Goal: Information Seeking & Learning: Learn about a topic

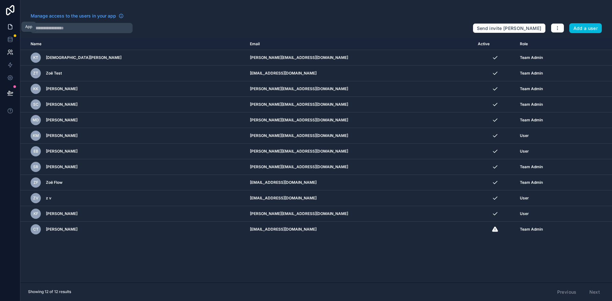
click at [10, 28] on icon at bounding box center [10, 27] width 6 height 6
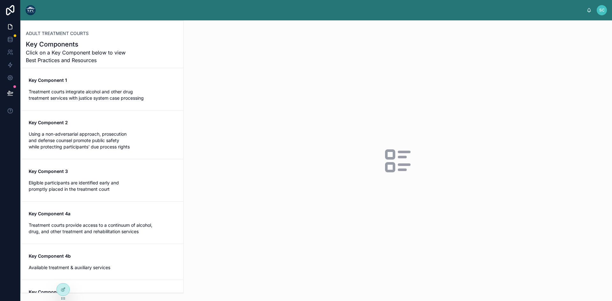
click at [61, 85] on div "Key Component 1 Treatment courts integrate alcohol and other drug treatment ser…" at bounding box center [102, 89] width 147 height 24
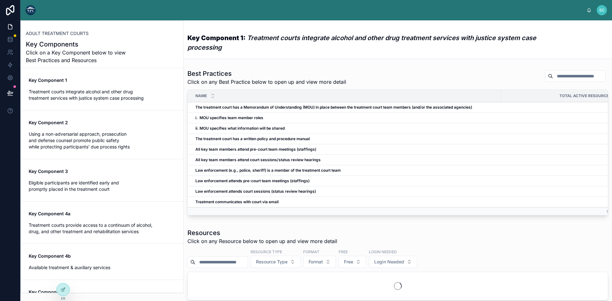
click at [241, 109] on strong "The treatment court has a Memorandum of Understanding (MOU) in place between th…" at bounding box center [333, 107] width 277 height 5
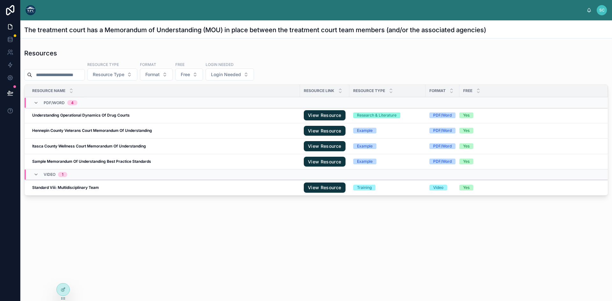
click at [0, 0] on span "View Details" at bounding box center [0, 0] width 0 height 0
click at [0, 0] on span "Open Resource" at bounding box center [0, 0] width 0 height 0
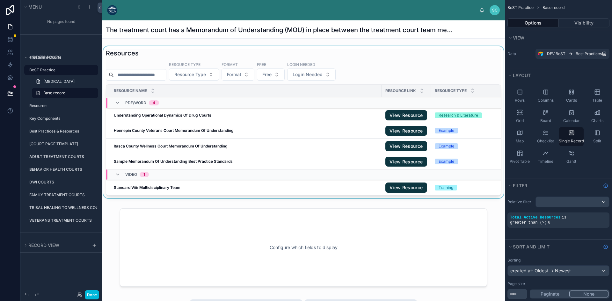
drag, startPoint x: 267, startPoint y: 197, endPoint x: 322, endPoint y: 200, distance: 54.9
click at [322, 200] on div at bounding box center [303, 123] width 403 height 155
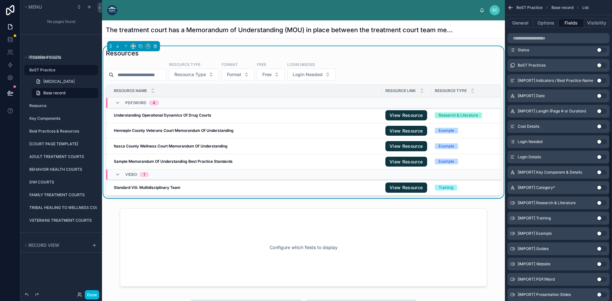
scroll to position [399, 0]
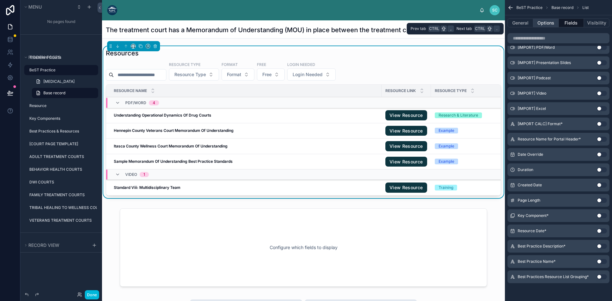
click at [550, 19] on button "Options" at bounding box center [545, 22] width 25 height 9
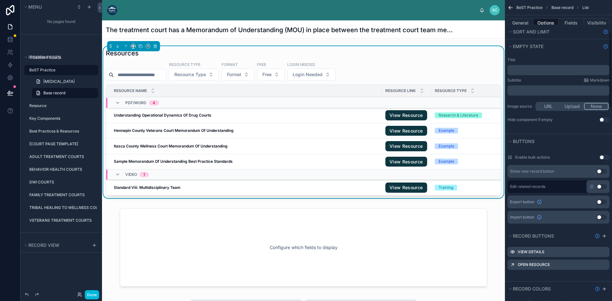
scroll to position [127, 0]
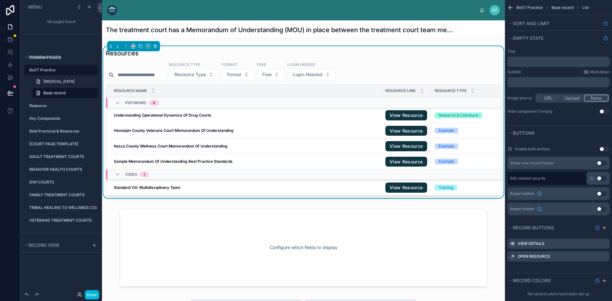
click at [600, 163] on button "Use setting" at bounding box center [602, 163] width 10 height 5
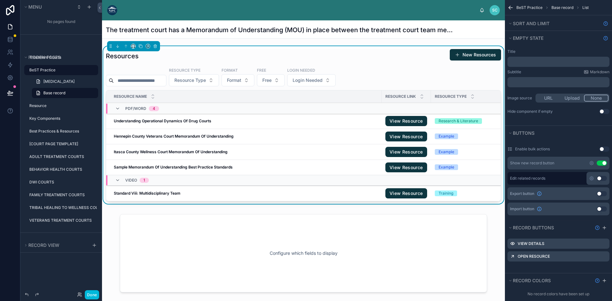
click at [603, 163] on button "Use setting" at bounding box center [602, 163] width 10 height 5
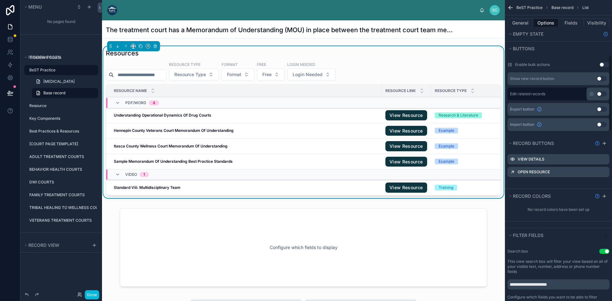
scroll to position [223, 0]
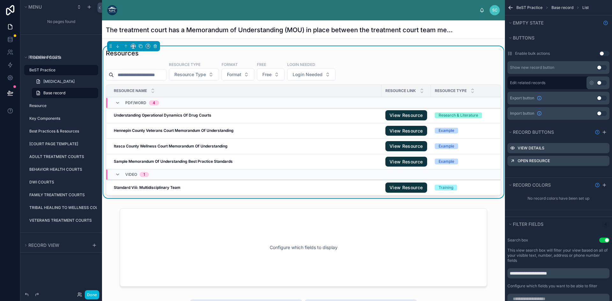
click at [0, 0] on icon "scrollable content" at bounding box center [0, 0] width 0 height 0
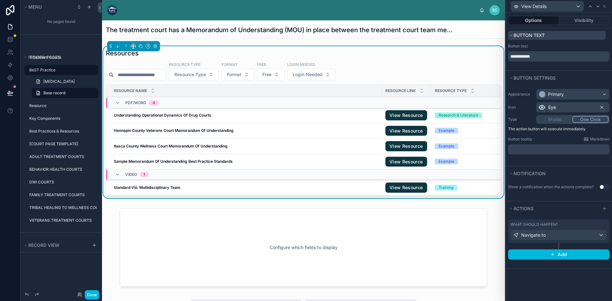
click at [511, 35] on icon at bounding box center [511, 35] width 4 height 4
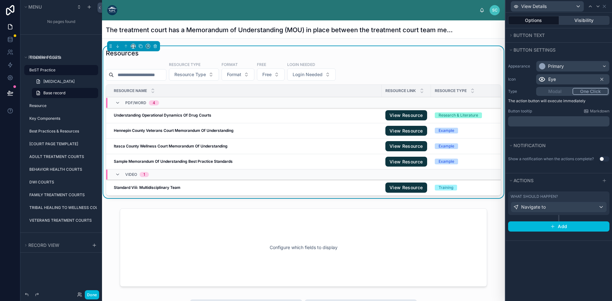
scroll to position [32, 0]
click at [577, 4] on div "View Details" at bounding box center [547, 6] width 73 height 10
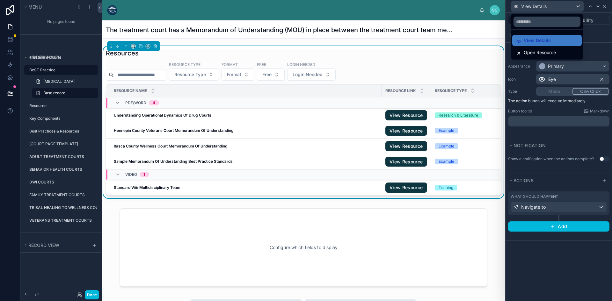
click at [603, 5] on div at bounding box center [558, 150] width 106 height 301
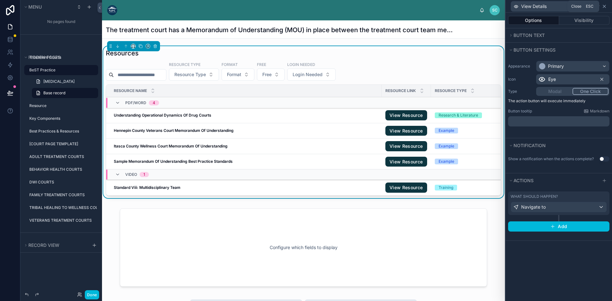
click at [605, 6] on icon at bounding box center [604, 6] width 3 height 3
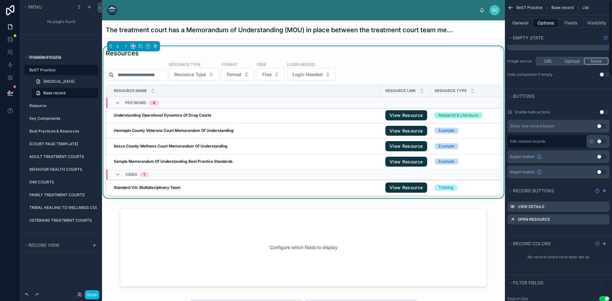
scroll to position [0, 0]
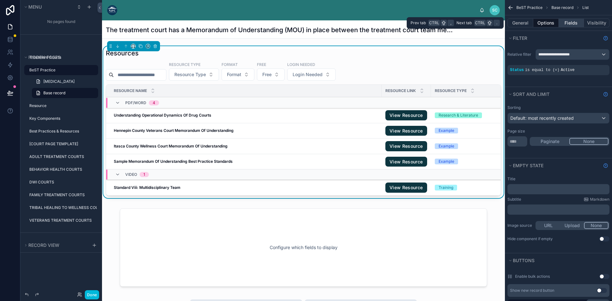
click at [564, 23] on button "Fields" at bounding box center [571, 22] width 25 height 9
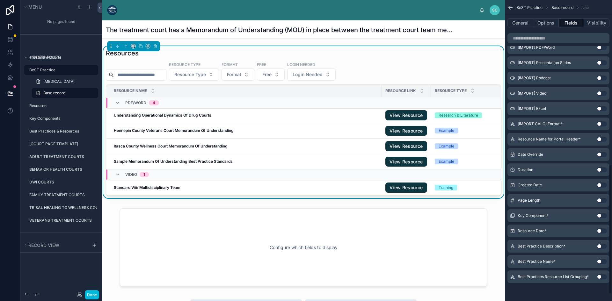
scroll to position [367, 0]
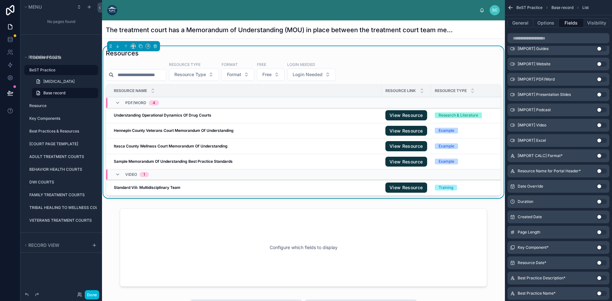
click at [600, 141] on button "Use setting" at bounding box center [602, 140] width 10 height 5
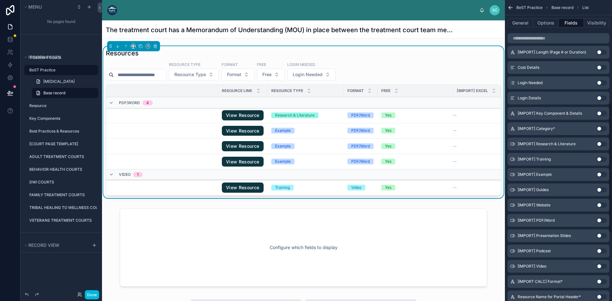
scroll to position [0, 0]
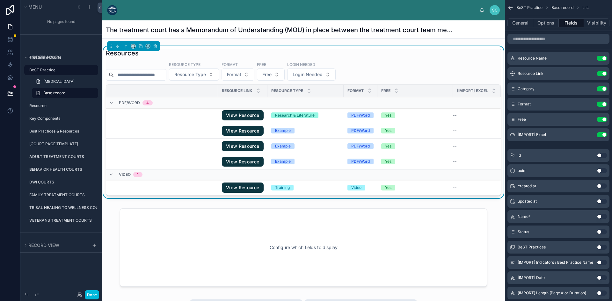
click at [606, 134] on button "Use setting" at bounding box center [602, 134] width 10 height 5
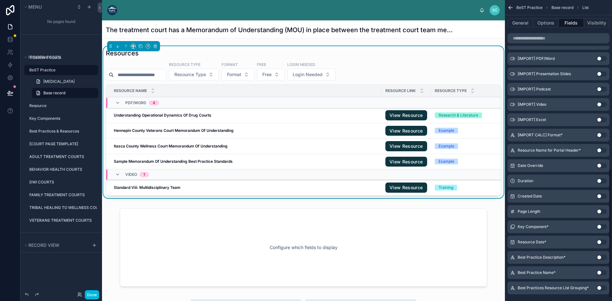
scroll to position [399, 0]
